Goal: Task Accomplishment & Management: Complete application form

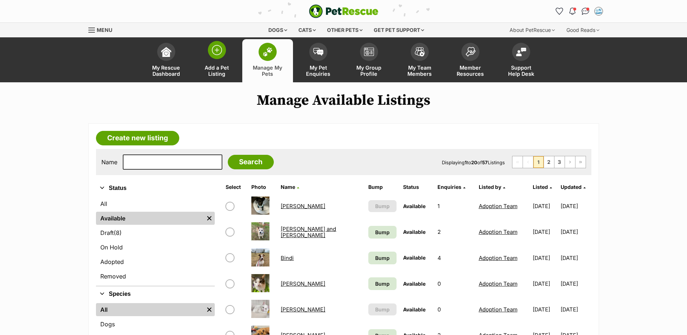
click at [223, 54] on span at bounding box center [217, 50] width 18 height 18
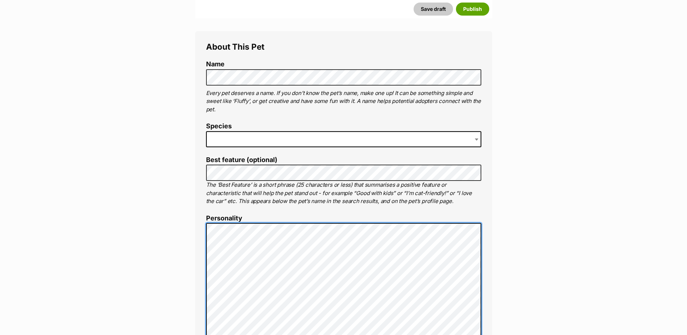
scroll to position [247, 0]
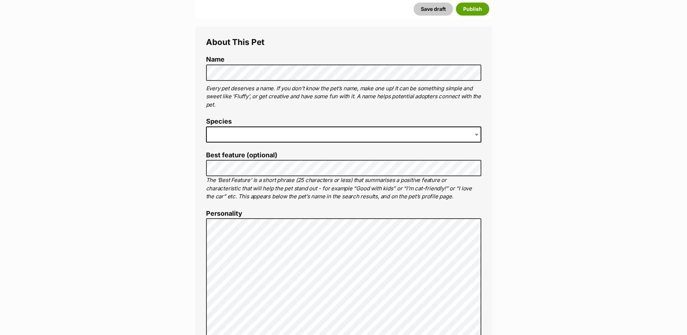
click at [295, 128] on span at bounding box center [343, 134] width 275 height 16
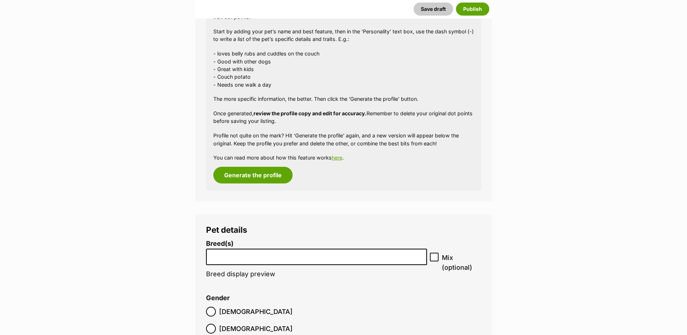
scroll to position [718, 0]
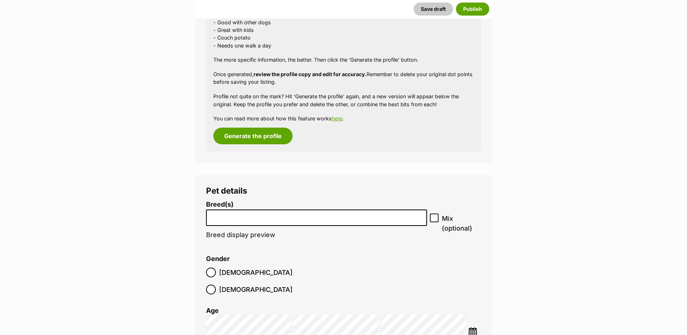
click at [264, 216] on input "search" at bounding box center [317, 216] width 216 height 8
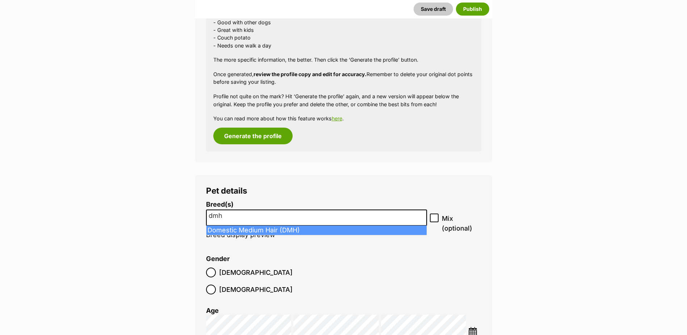
type input "dmh"
select select "252101"
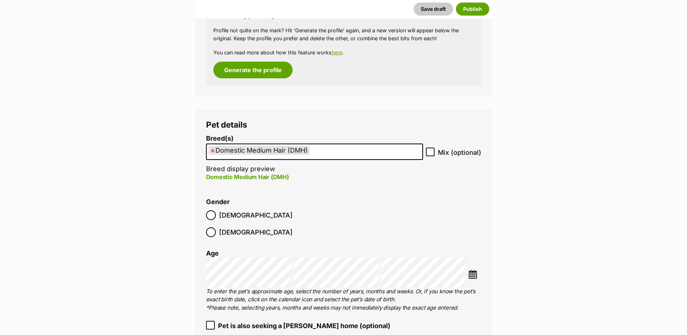
scroll to position [791, 0]
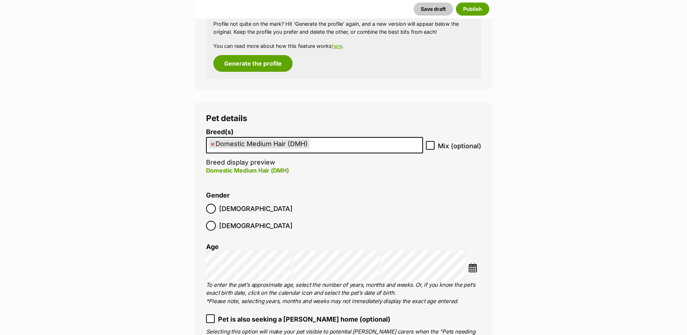
click at [255, 221] on span "[DEMOGRAPHIC_DATA]" at bounding box center [256, 226] width 74 height 10
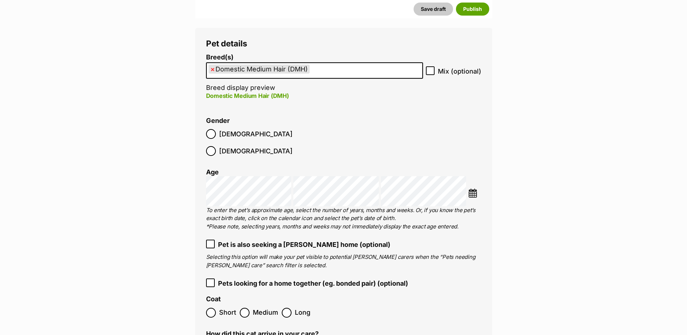
scroll to position [936, 0]
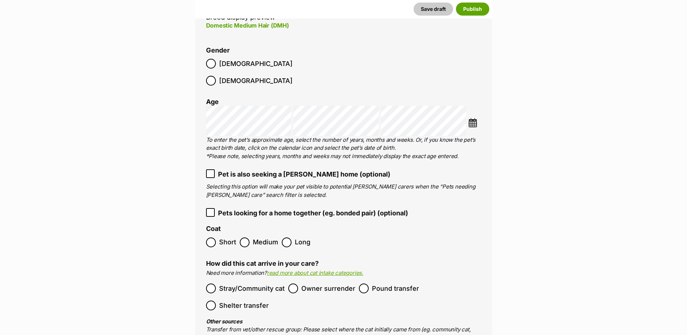
click at [250, 237] on label "Medium" at bounding box center [259, 242] width 38 height 10
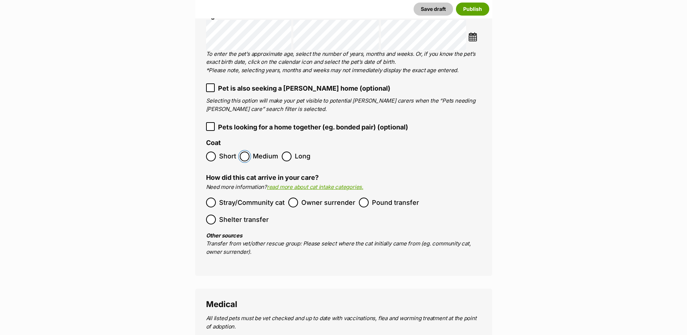
scroll to position [1044, 0]
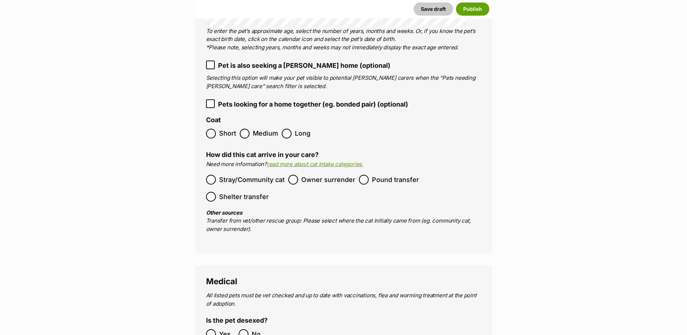
click at [263, 175] on span "Stray/Community cat" at bounding box center [252, 180] width 66 height 10
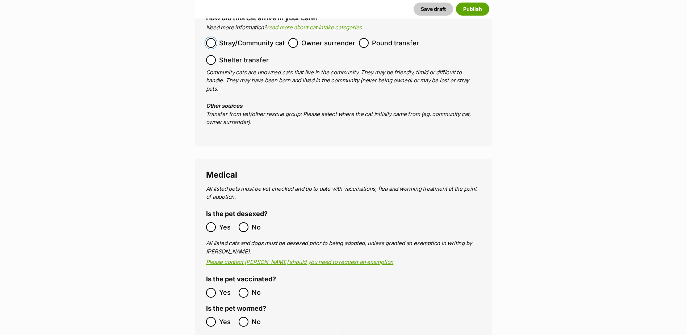
scroll to position [1226, 0]
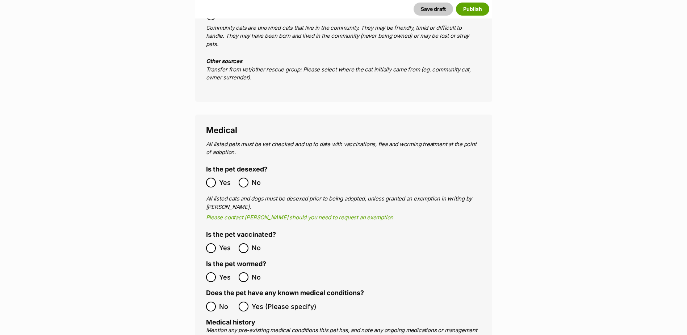
click at [219, 174] on ol "Yes No" at bounding box center [275, 182] width 138 height 17
click at [218, 178] on label "Yes" at bounding box center [220, 183] width 29 height 10
click at [213, 268] on ol "Yes No" at bounding box center [275, 276] width 138 height 17
click at [217, 301] on label "No" at bounding box center [220, 306] width 29 height 10
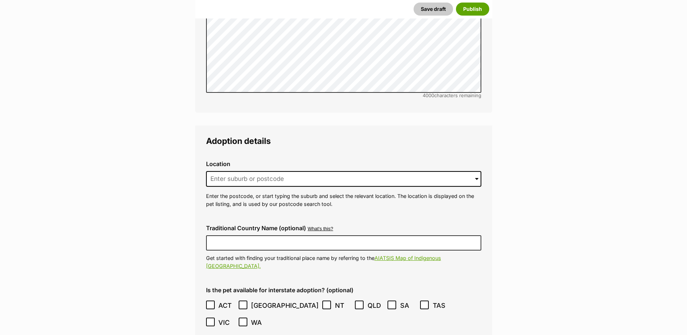
scroll to position [1660, 0]
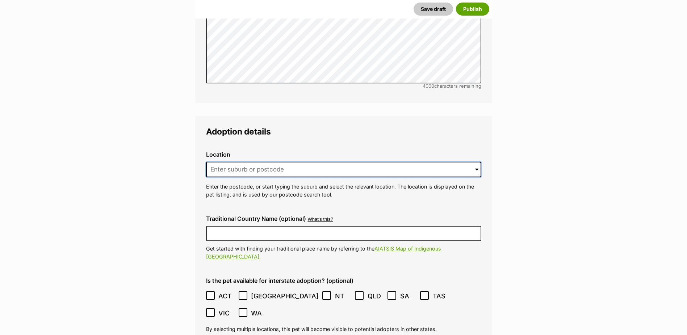
click at [295, 162] on input at bounding box center [343, 170] width 275 height 16
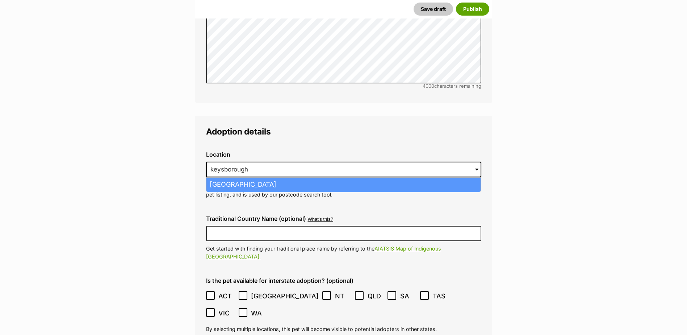
click at [305, 178] on li "Keysborough, Victoria, 3173" at bounding box center [343, 185] width 274 height 14
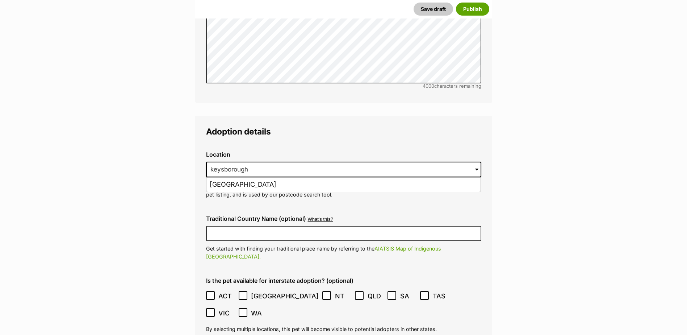
type input "Keysborough, Victoria, 3173"
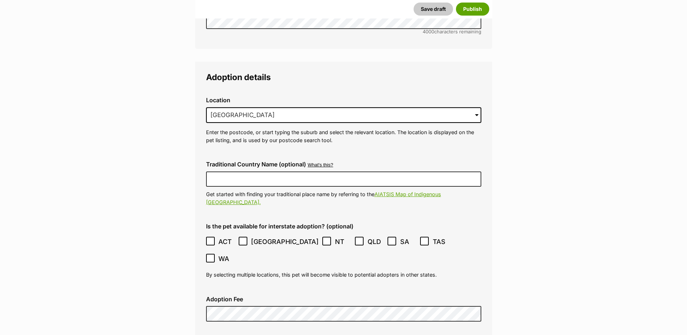
scroll to position [1769, 0]
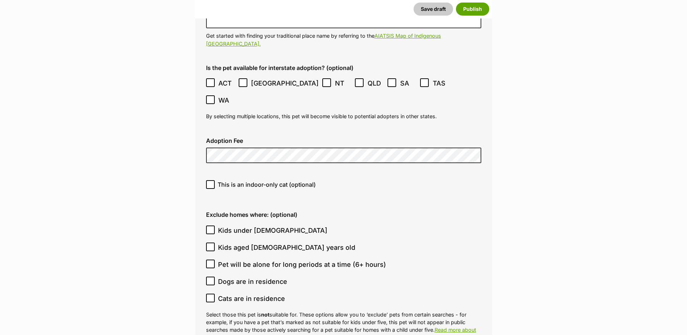
scroll to position [1878, 0]
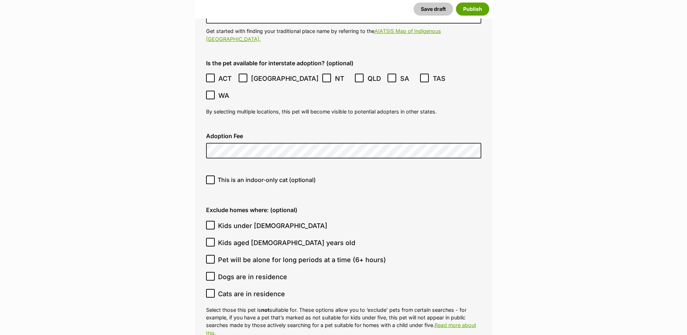
click at [254, 221] on span "Kids under 5 years old" at bounding box center [272, 226] width 109 height 10
click at [215, 221] on input "Kids under 5 years old" at bounding box center [210, 225] width 9 height 9
checkbox input "true"
click at [256, 238] on span "Kids aged 6-12 years old" at bounding box center [286, 243] width 137 height 10
click at [215, 238] on input "Kids aged 6-12 years old" at bounding box center [210, 242] width 9 height 9
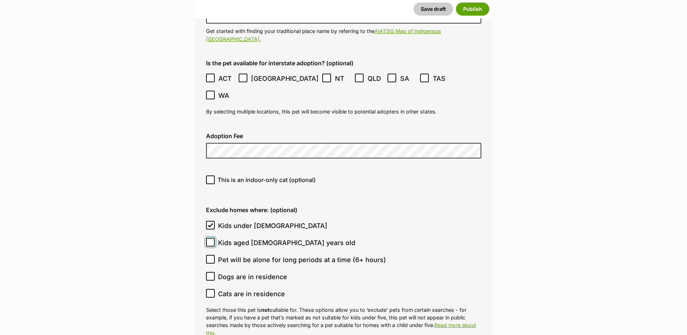
checkbox input "true"
click at [255, 272] on span "Dogs are in residence" at bounding box center [252, 277] width 69 height 10
click at [215, 272] on input "Dogs are in residence" at bounding box center [210, 276] width 9 height 9
checkbox input "true"
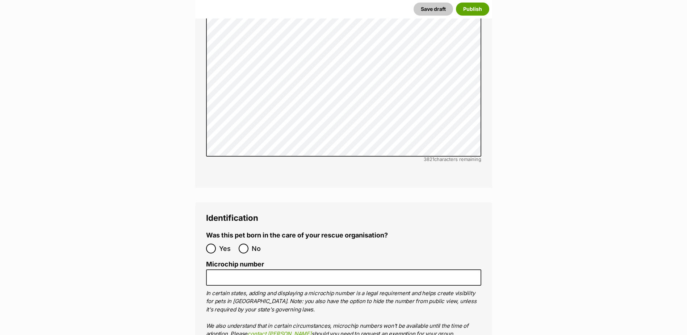
scroll to position [2349, 0]
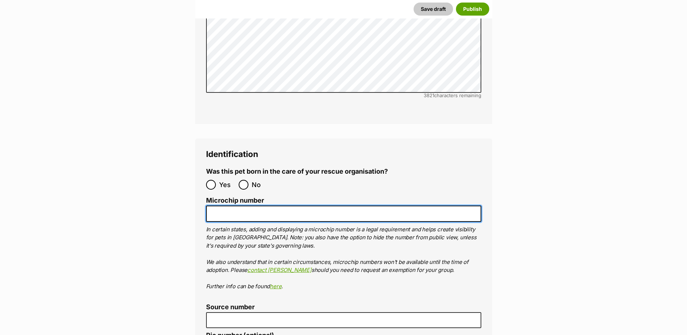
click at [228, 205] on input "Microchip number" at bounding box center [343, 213] width 275 height 16
paste input "956000017232595"
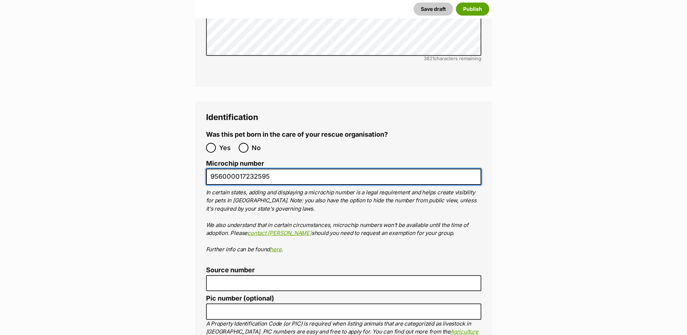
scroll to position [2421, 0]
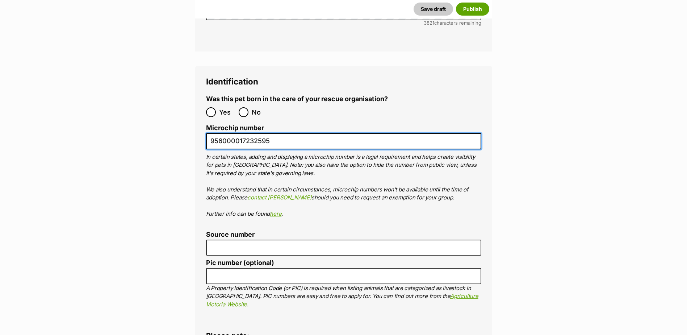
type input "956000017232595"
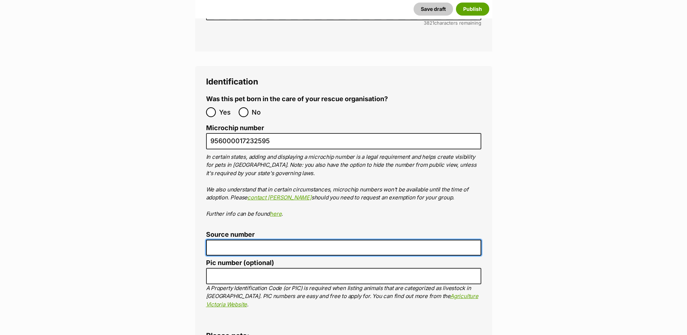
click at [267, 239] on input "Source number" at bounding box center [343, 247] width 275 height 16
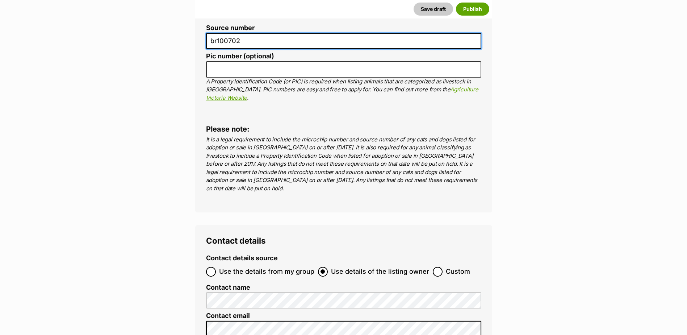
scroll to position [2675, 0]
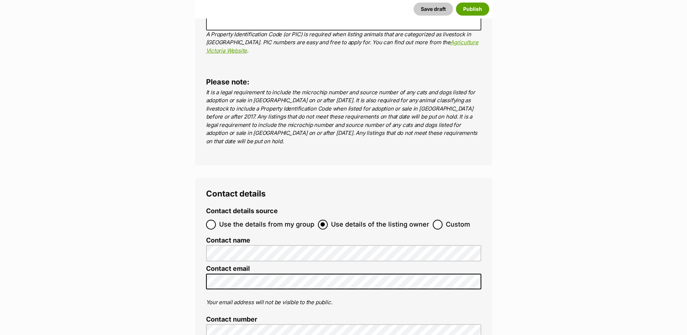
type input "br100702"
radio input "true"
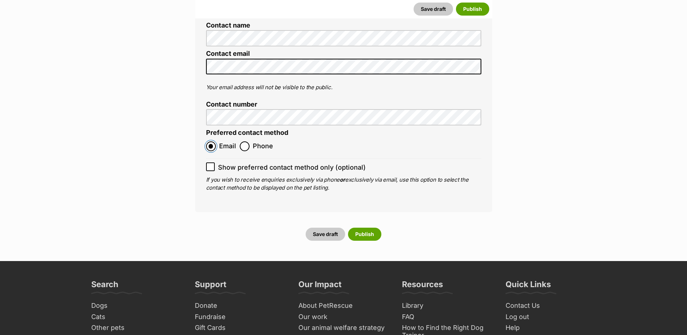
scroll to position [2892, 0]
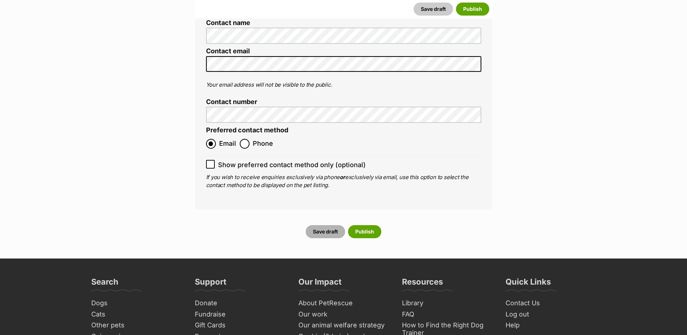
click at [321, 225] on button "Save draft" at bounding box center [325, 231] width 39 height 13
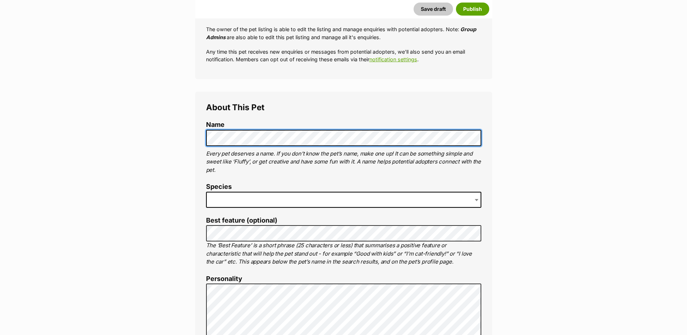
scroll to position [217, 0]
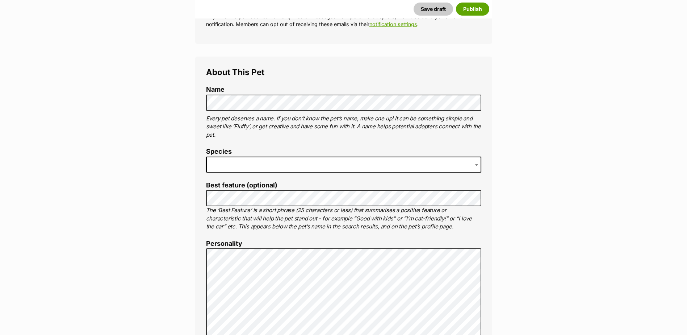
click at [238, 167] on span at bounding box center [343, 165] width 275 height 16
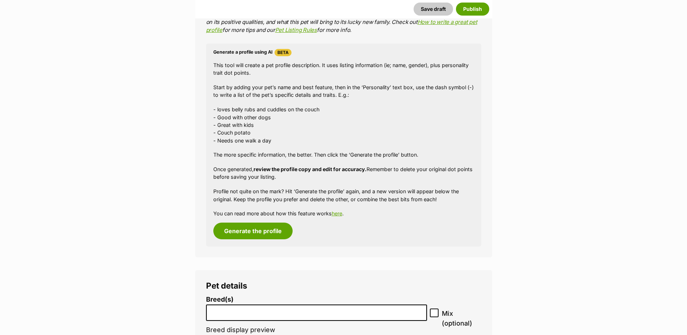
scroll to position [732, 0]
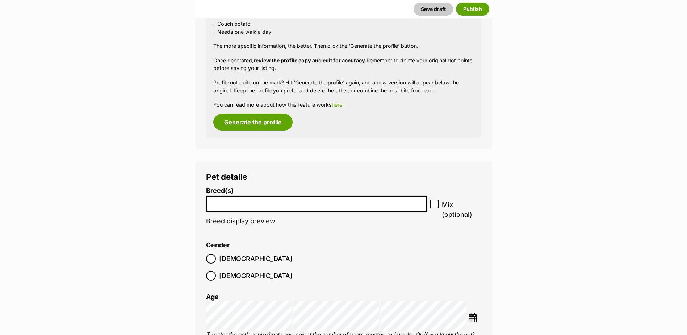
click at [320, 197] on li at bounding box center [317, 203] width 216 height 15
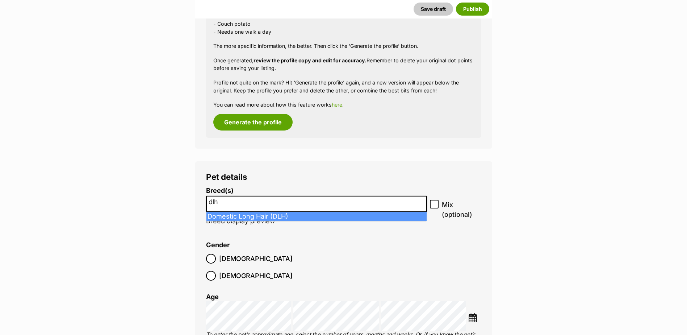
type input "dlh"
select select "252100"
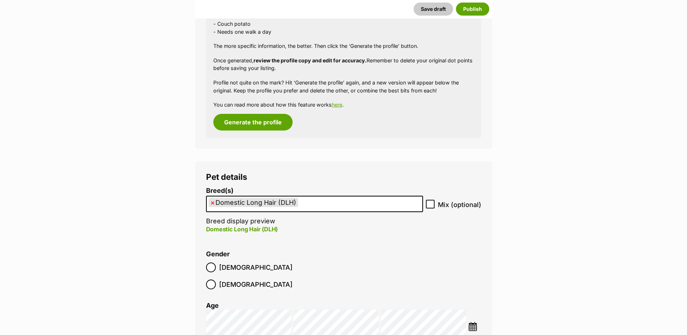
click at [229, 268] on span "[DEMOGRAPHIC_DATA]" at bounding box center [256, 267] width 74 height 10
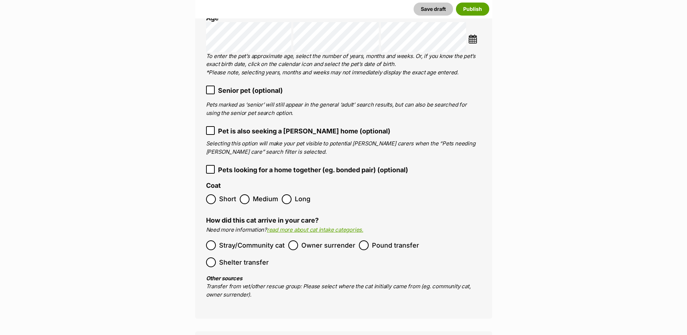
scroll to position [1022, 0]
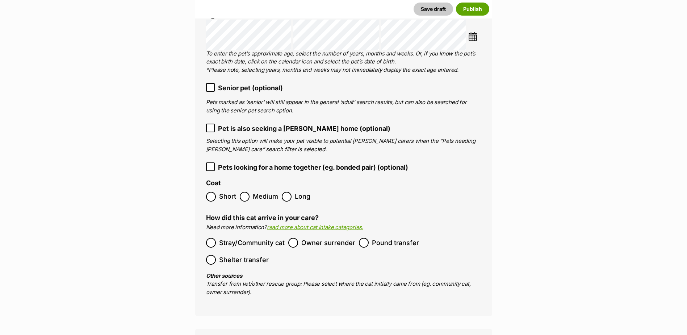
click at [260, 238] on span "Stray/Community cat" at bounding box center [252, 243] width 66 height 10
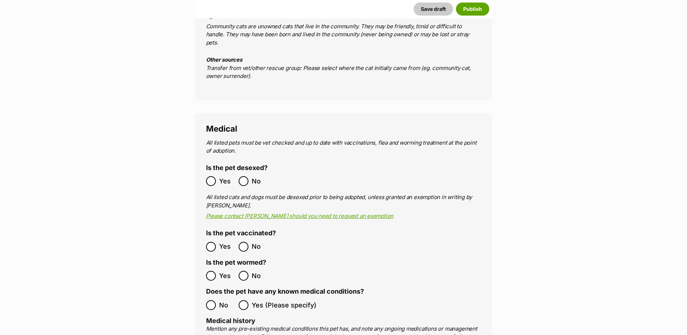
scroll to position [1276, 0]
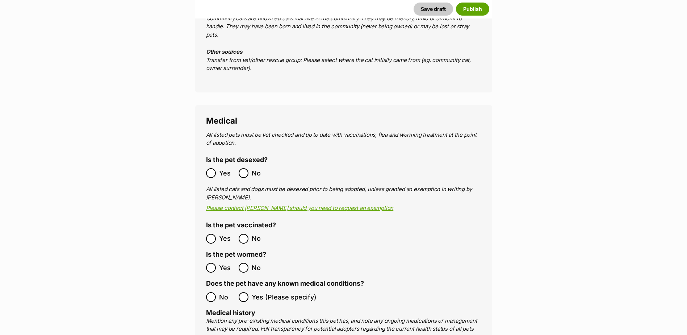
click at [228, 168] on span "Yes" at bounding box center [227, 173] width 16 height 10
click at [218, 234] on label "Yes" at bounding box center [220, 239] width 29 height 10
click at [517, 160] on main "New listing Listing owner Choose an owner Adoption Team The owner of the pet li…" at bounding box center [343, 269] width 687 height 2907
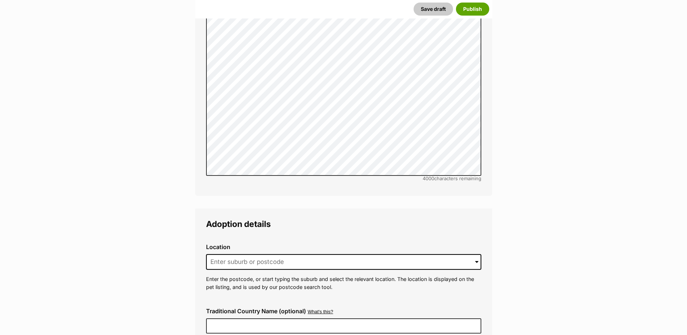
scroll to position [1674, 0]
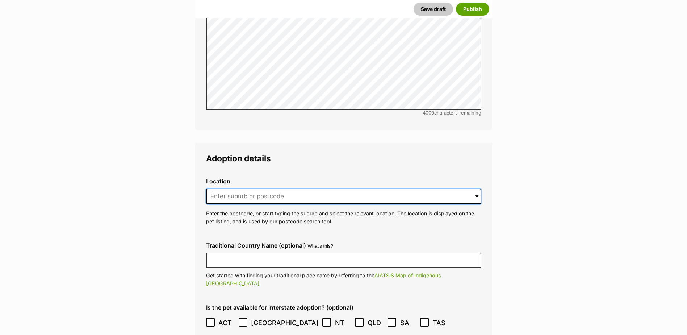
click at [303, 188] on input at bounding box center [343, 196] width 275 height 16
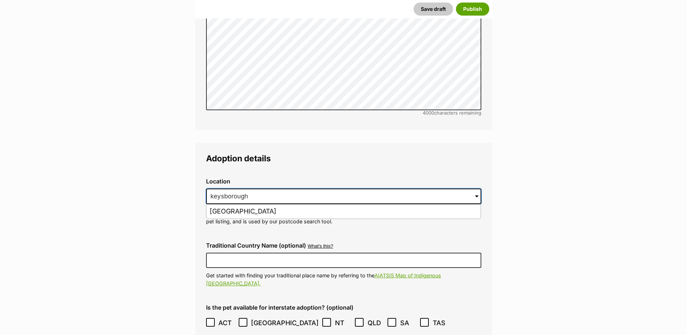
type input "keysborough"
click at [414, 3] on button "Save draft" at bounding box center [433, 9] width 39 height 13
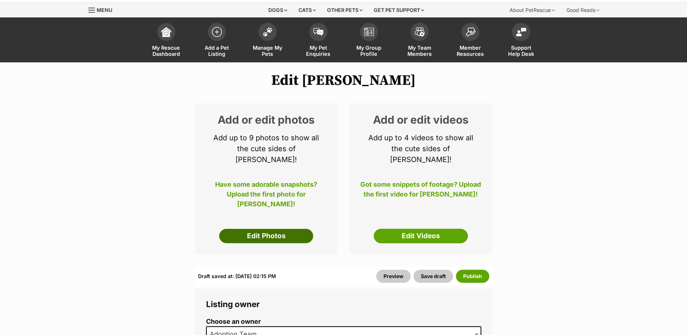
scroll to position [36, 0]
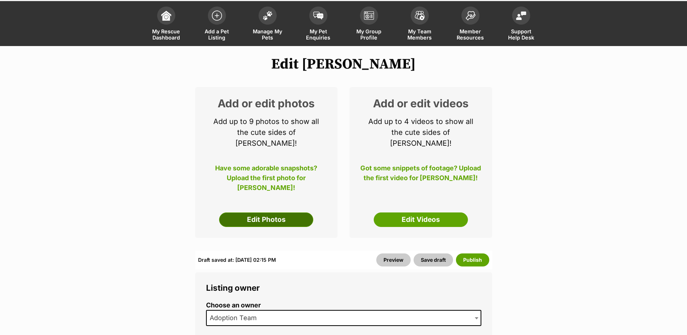
click at [289, 212] on link "Edit Photos" at bounding box center [266, 219] width 94 height 14
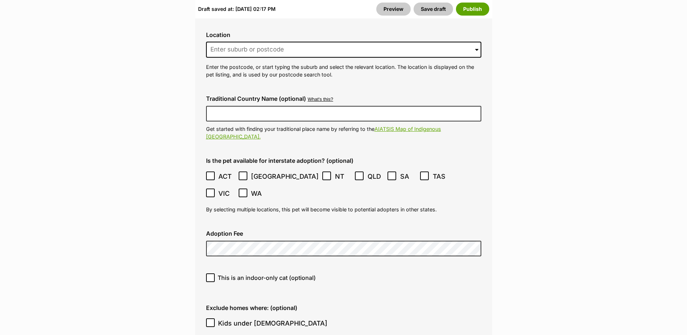
scroll to position [1956, 0]
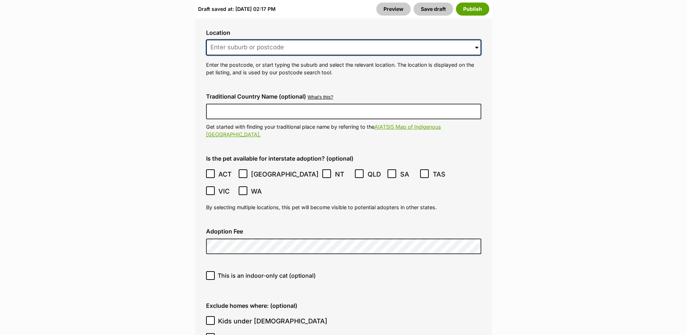
click at [272, 39] on input at bounding box center [343, 47] width 275 height 16
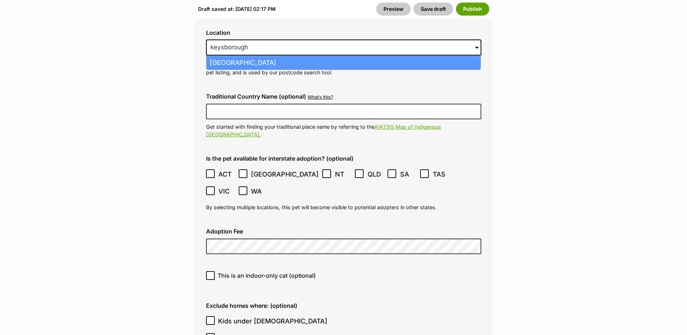
click at [274, 56] on li "Keysborough, Victoria, 3173" at bounding box center [343, 63] width 274 height 14
type input "Keysborough, Victoria, 3173"
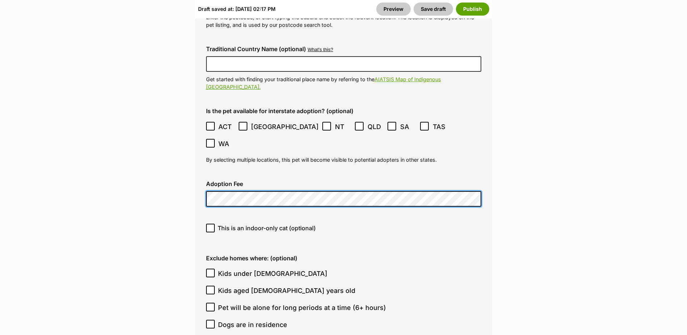
scroll to position [2029, 0]
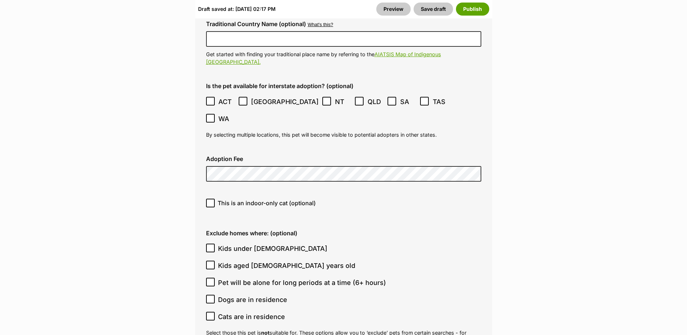
click at [243, 243] on span "Kids under [DEMOGRAPHIC_DATA]" at bounding box center [272, 248] width 109 height 10
click at [215, 243] on input "Kids under [DEMOGRAPHIC_DATA]" at bounding box center [210, 247] width 9 height 9
checkbox input "true"
click at [251, 295] on span "Dogs are in residence" at bounding box center [252, 300] width 69 height 10
click at [215, 295] on input "Dogs are in residence" at bounding box center [210, 299] width 9 height 9
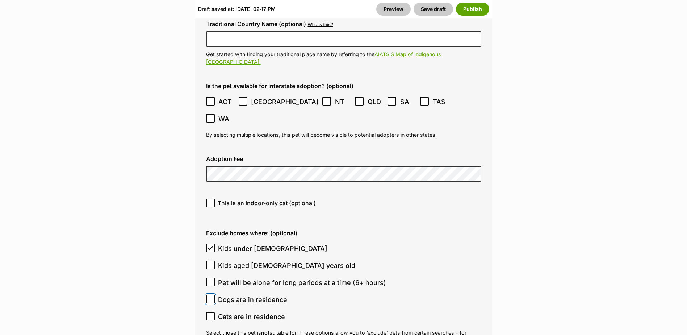
checkbox input "true"
click at [252, 312] on span "Cats are in residence" at bounding box center [251, 317] width 67 height 10
click at [215, 312] on input "Cats are in residence" at bounding box center [210, 316] width 9 height 9
click at [252, 312] on span "Cats are in residence" at bounding box center [251, 317] width 67 height 10
click at [215, 312] on input "Cats are in residence" at bounding box center [210, 316] width 9 height 9
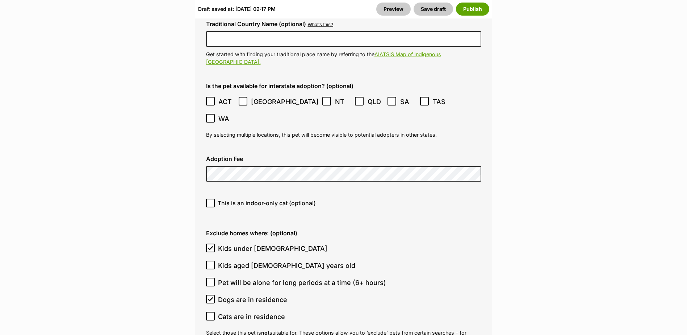
click at [253, 312] on span "Cats are in residence" at bounding box center [251, 317] width 67 height 10
click at [215, 312] on input "Cats are in residence" at bounding box center [210, 316] width 9 height 9
checkbox input "true"
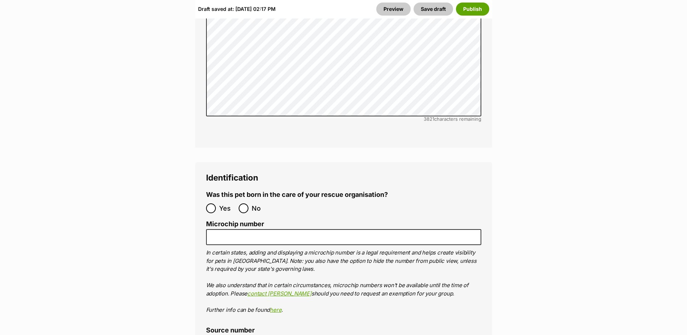
scroll to position [2500, 0]
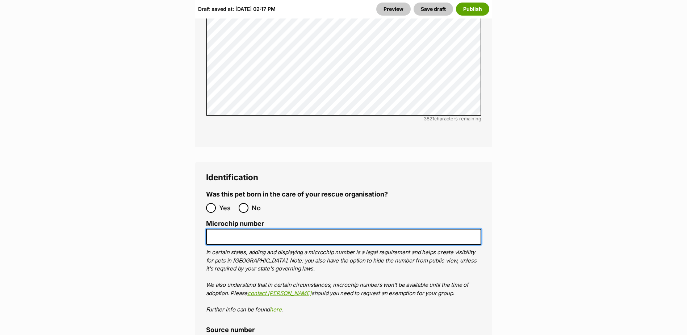
click at [238, 229] on input "Microchip number" at bounding box center [343, 237] width 275 height 16
paste input "953010004208056"
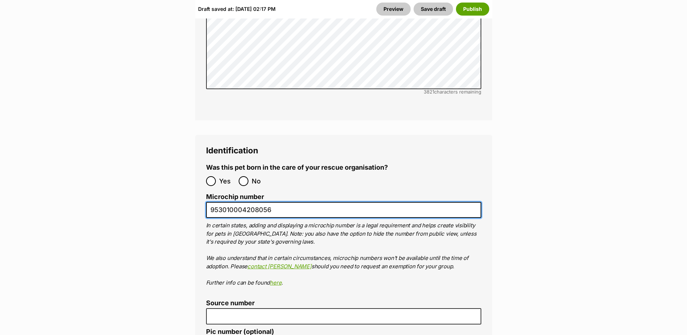
scroll to position [2608, 0]
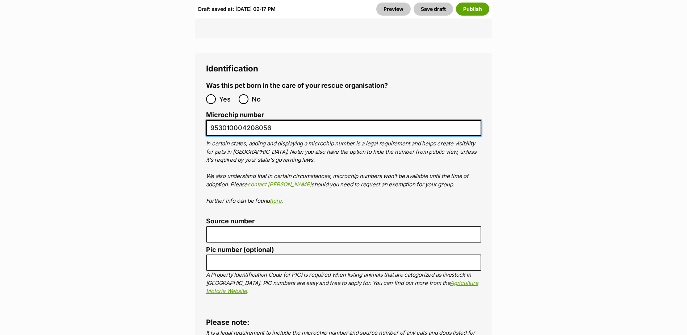
type input "953010004208056"
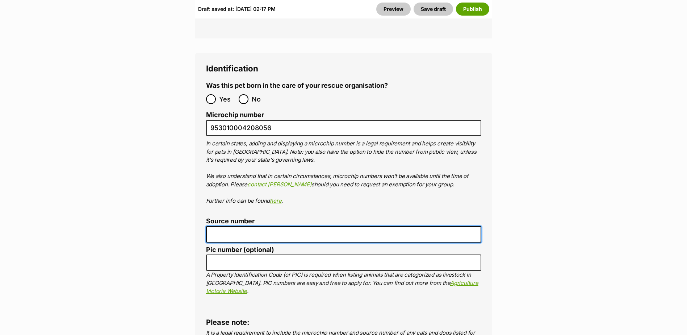
click at [266, 226] on input "Source number" at bounding box center [343, 234] width 275 height 16
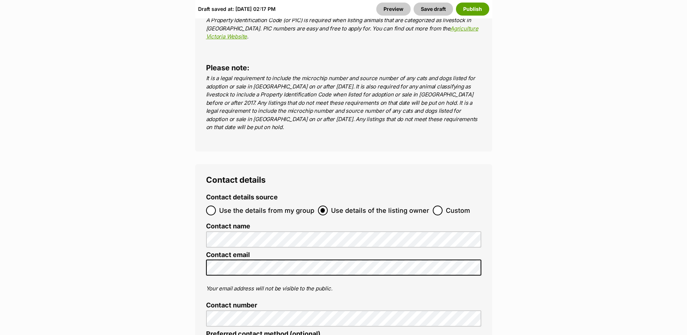
scroll to position [2898, 0]
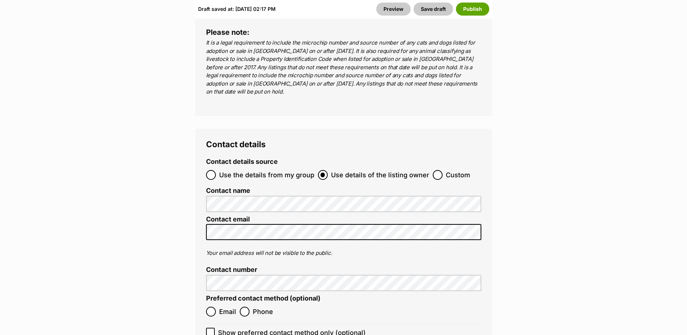
type input "br100702"
click at [215, 306] on input "Email" at bounding box center [211, 311] width 10 height 10
radio input "true"
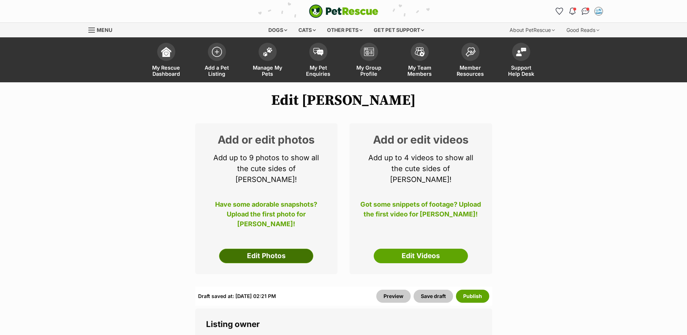
click at [246, 249] on link "Edit Photos" at bounding box center [266, 256] width 94 height 14
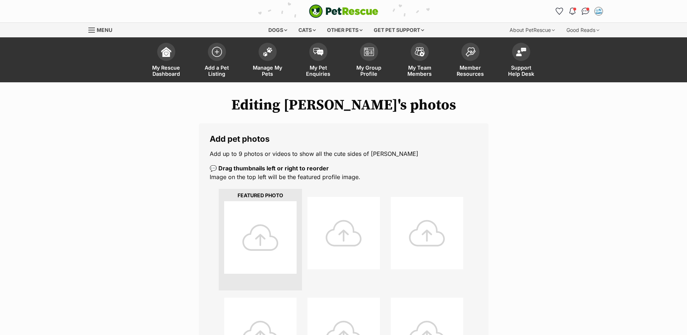
click at [258, 226] on div at bounding box center [260, 237] width 72 height 72
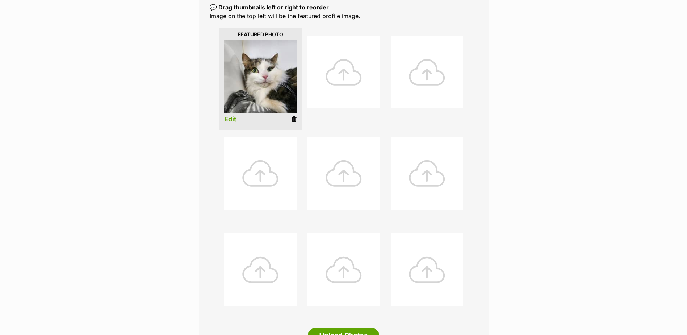
scroll to position [145, 0]
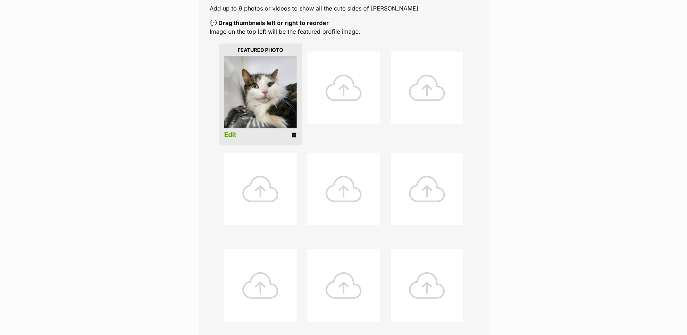
click at [514, 59] on div "Editing [PERSON_NAME]'s photos Add pet photos Add up to 9 photos or videos to s…" at bounding box center [344, 182] width 533 height 463
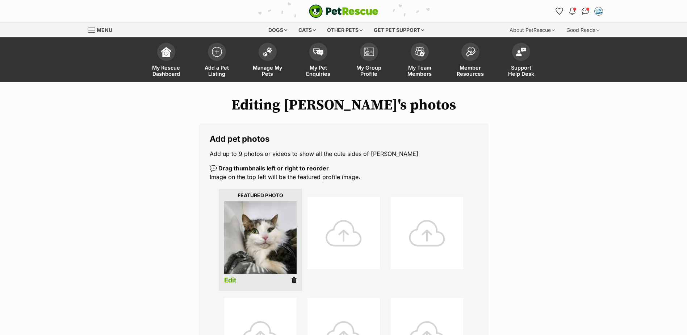
click at [536, 182] on div "Editing [PERSON_NAME]'s photos Add pet photos Add up to 9 photos or videos to s…" at bounding box center [344, 328] width 533 height 463
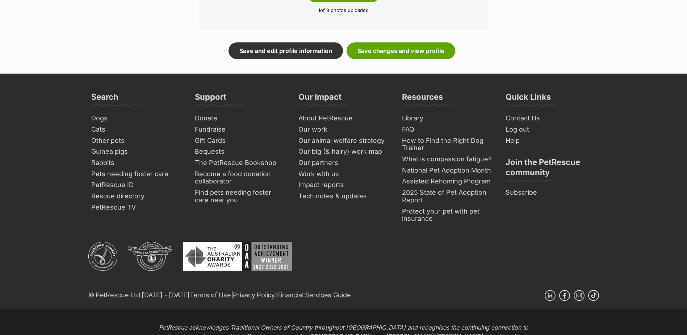
scroll to position [543, 0]
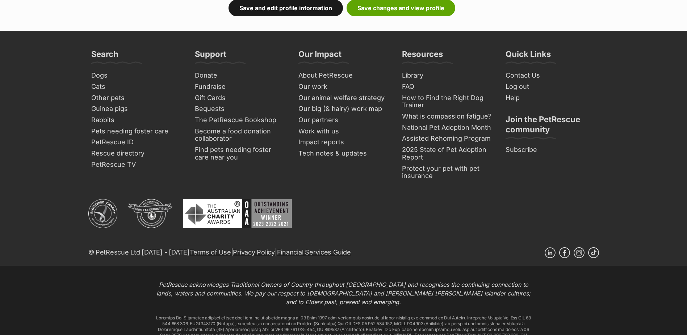
click at [316, 11] on link "Save and edit profile information" at bounding box center [286, 8] width 114 height 17
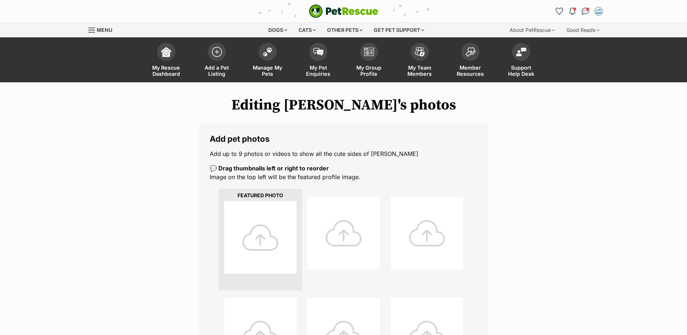
click at [279, 224] on div at bounding box center [260, 237] width 72 height 72
click at [276, 224] on div at bounding box center [260, 237] width 72 height 72
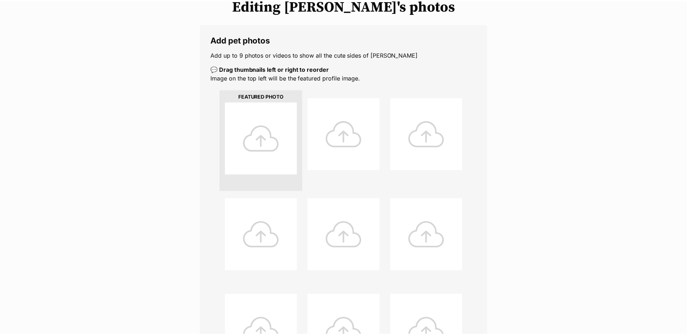
scroll to position [109, 0]
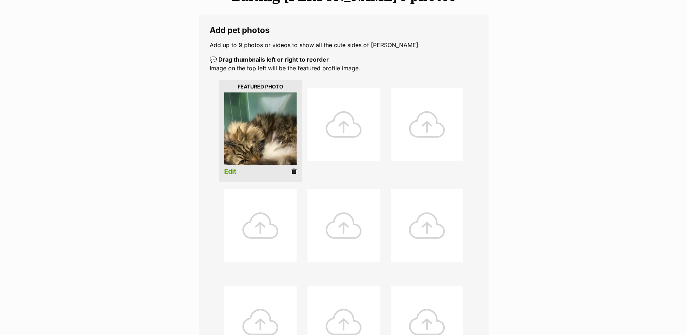
click at [234, 172] on link "Edit" at bounding box center [230, 172] width 12 height 8
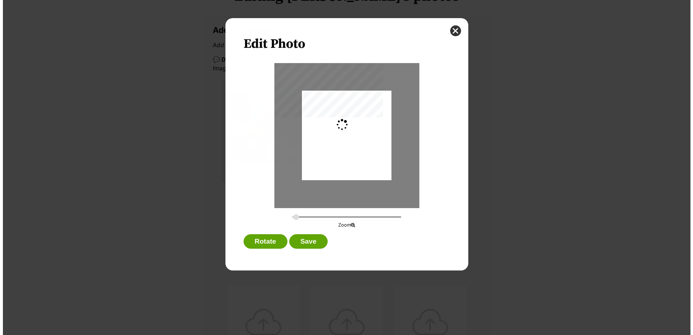
scroll to position [0, 0]
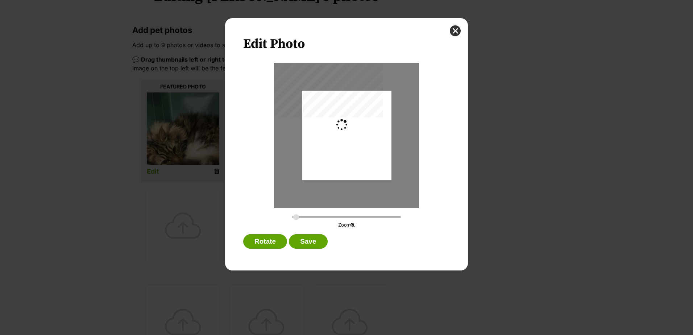
type input "0.2744"
drag, startPoint x: 360, startPoint y: 156, endPoint x: 362, endPoint y: 147, distance: 8.8
click at [362, 147] on div "Dialog Window - Close (Press escape to close)" at bounding box center [346, 126] width 89 height 119
click at [309, 238] on button "Save" at bounding box center [308, 241] width 38 height 14
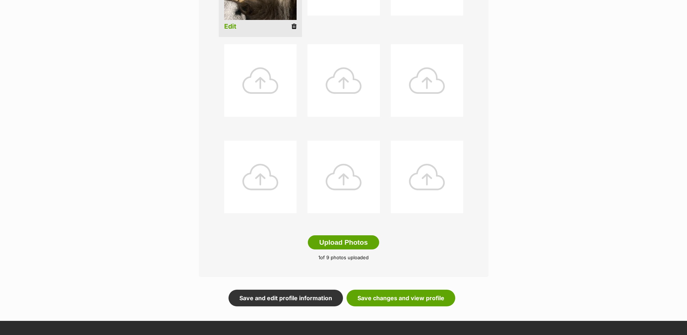
scroll to position [435, 0]
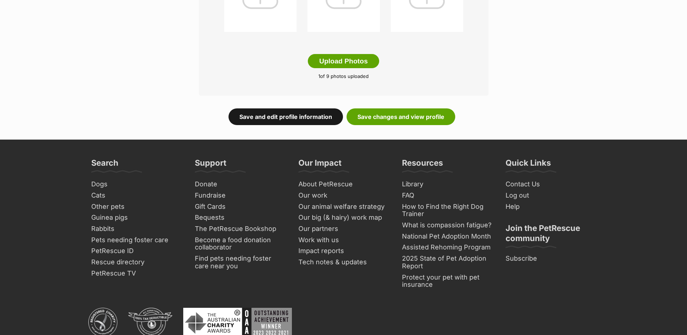
click at [305, 117] on link "Save and edit profile information" at bounding box center [286, 116] width 114 height 17
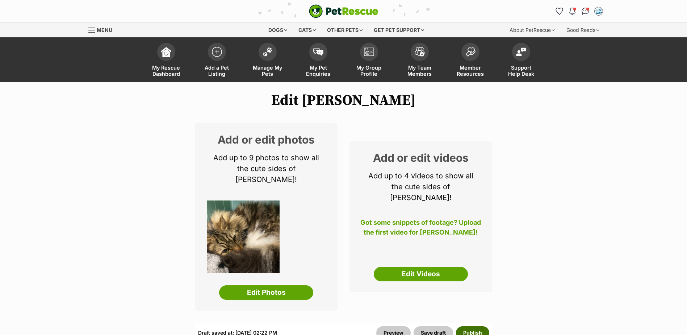
click at [468, 326] on button "Publish" at bounding box center [472, 332] width 33 height 13
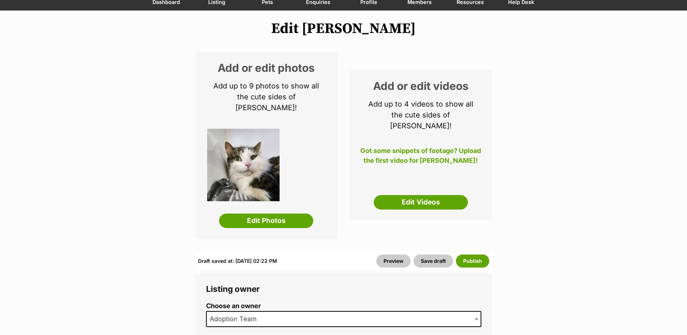
scroll to position [72, 0]
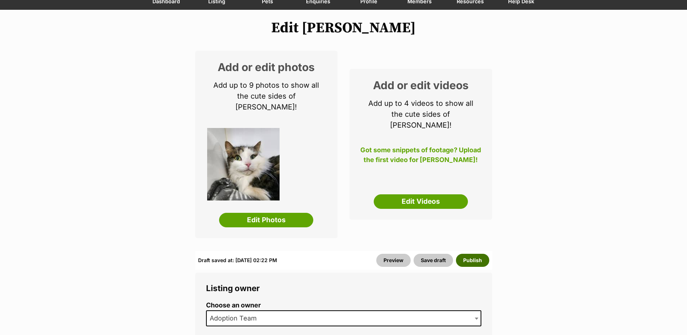
click at [469, 254] on button "Publish" at bounding box center [472, 260] width 33 height 13
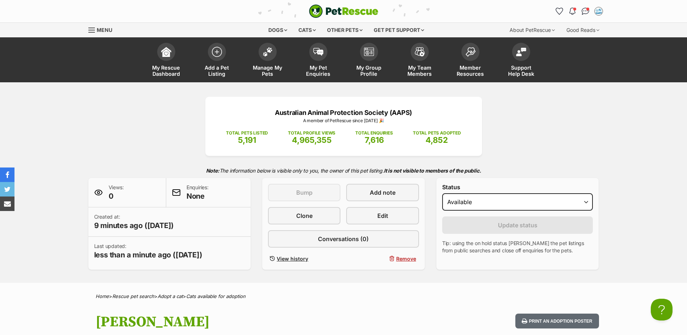
click at [527, 122] on div "Australian Animal Protection Society (AAPS) A member of PetRescue since [DATE] …" at bounding box center [344, 183] width 533 height 173
click at [543, 117] on div "Australian Animal Protection Society (AAPS) A member of PetRescue since [DATE] …" at bounding box center [344, 183] width 533 height 173
